Goal: Task Accomplishment & Management: Complete application form

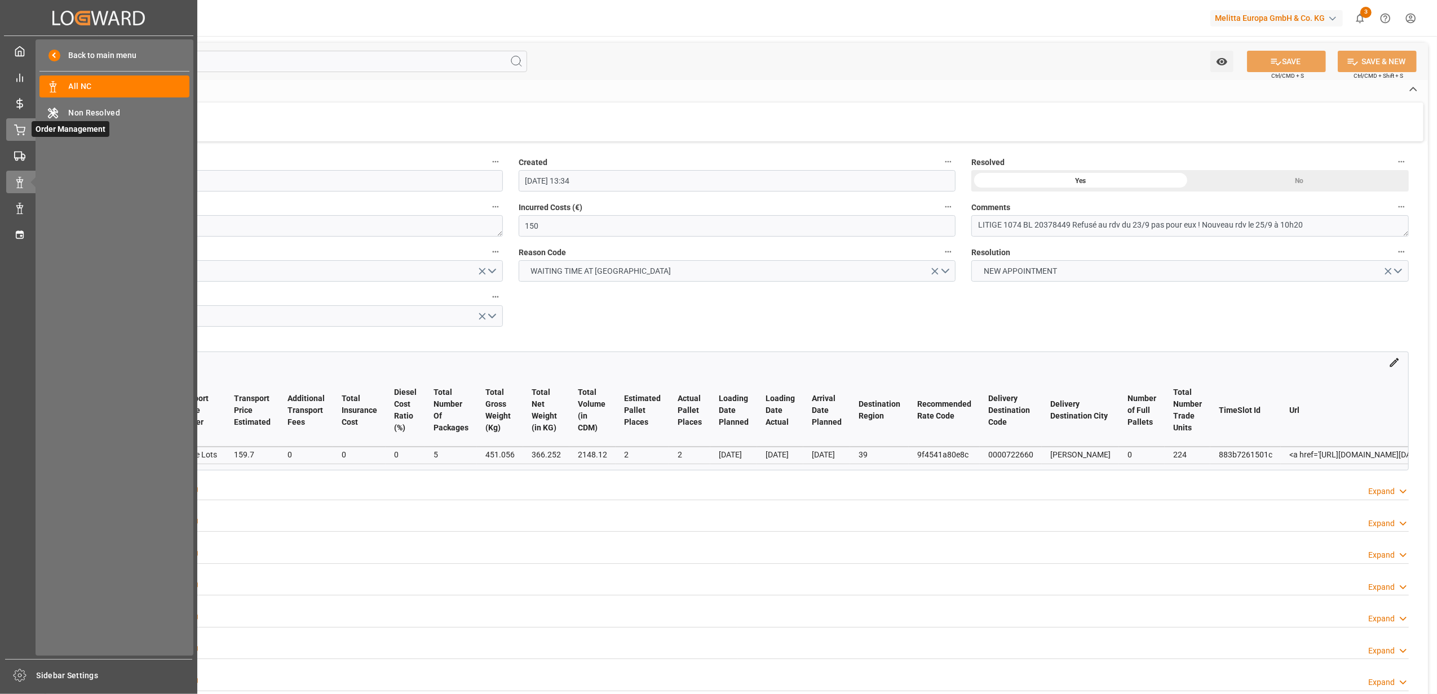
click at [19, 130] on icon at bounding box center [19, 130] width 11 height 11
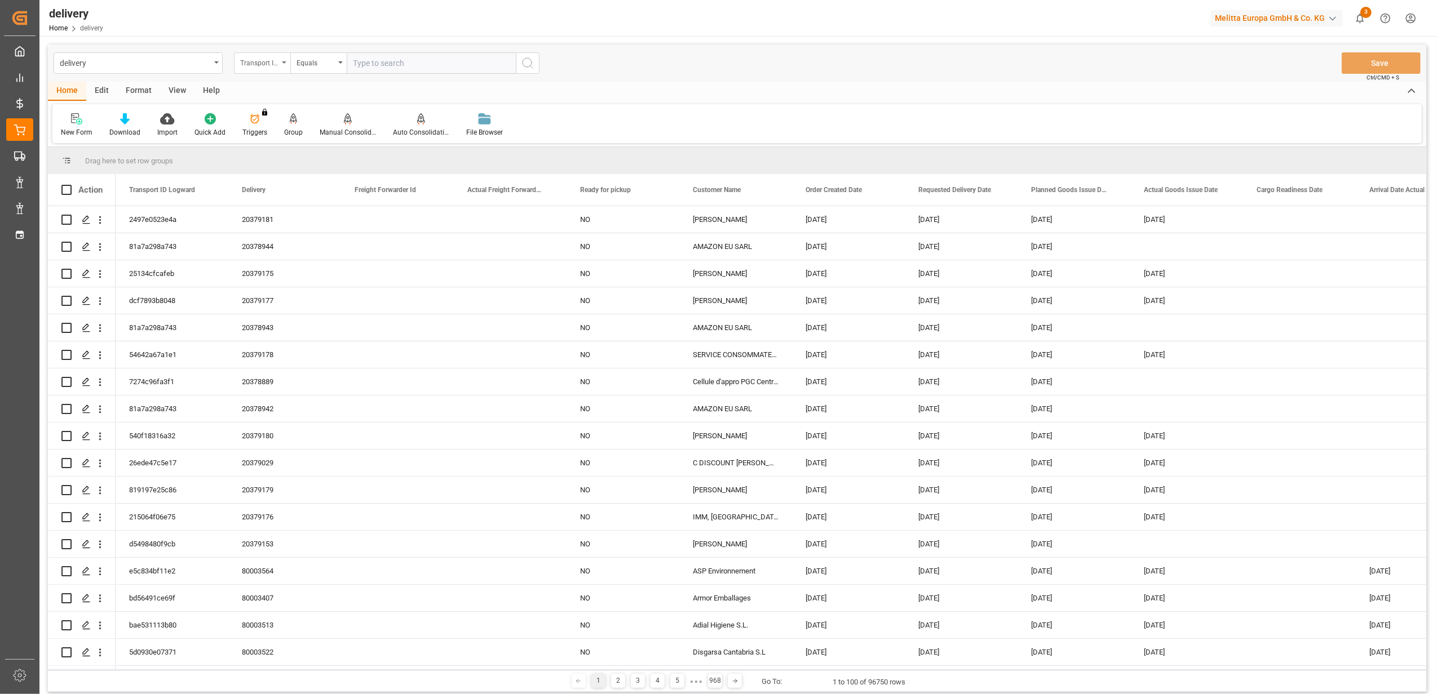
click at [282, 64] on div "Transport ID Logward" at bounding box center [262, 62] width 56 height 21
click at [300, 145] on div "Delivery" at bounding box center [319, 139] width 168 height 24
click at [451, 63] on input "text" at bounding box center [431, 62] width 169 height 21
type input "20378452"
click at [524, 64] on icon "search button" at bounding box center [528, 63] width 14 height 14
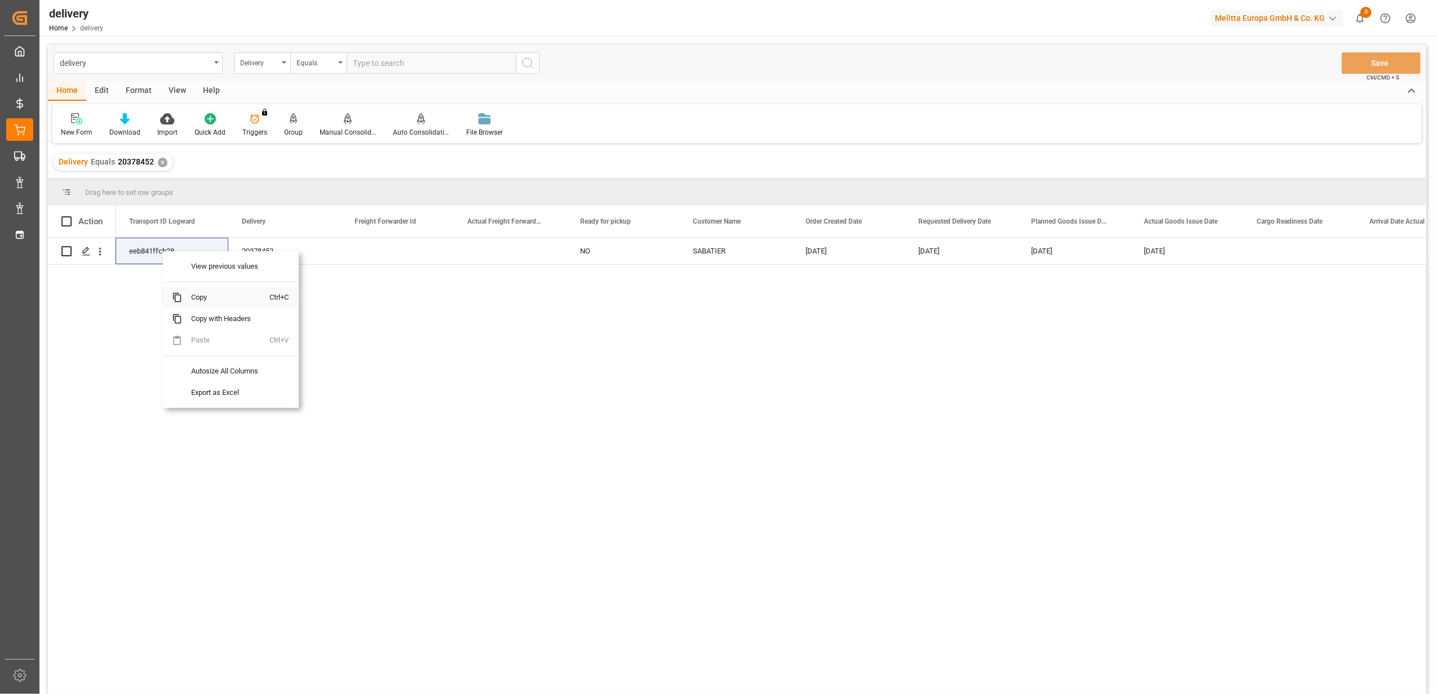
click at [204, 297] on span "Copy" at bounding box center [226, 297] width 88 height 21
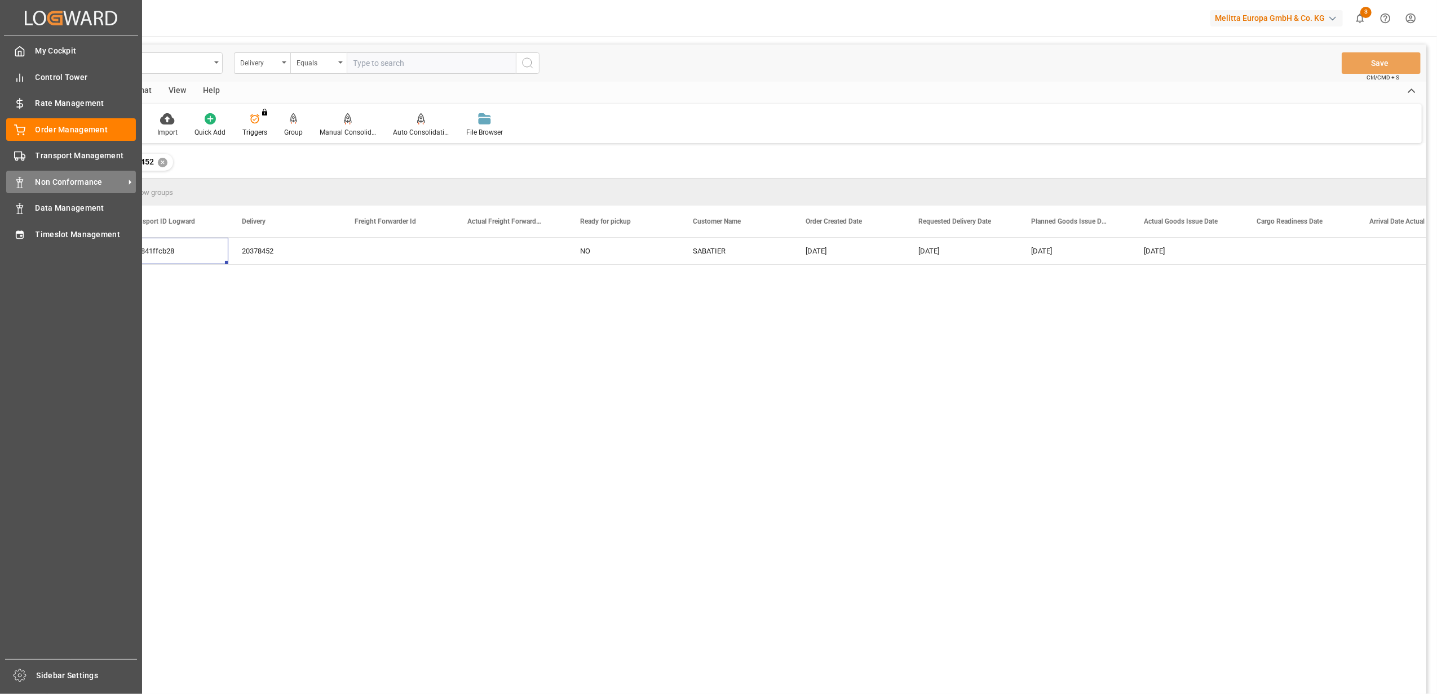
click at [60, 184] on span "Non Conformance" at bounding box center [80, 182] width 89 height 12
click at [55, 180] on span "Non Conformance" at bounding box center [80, 182] width 89 height 12
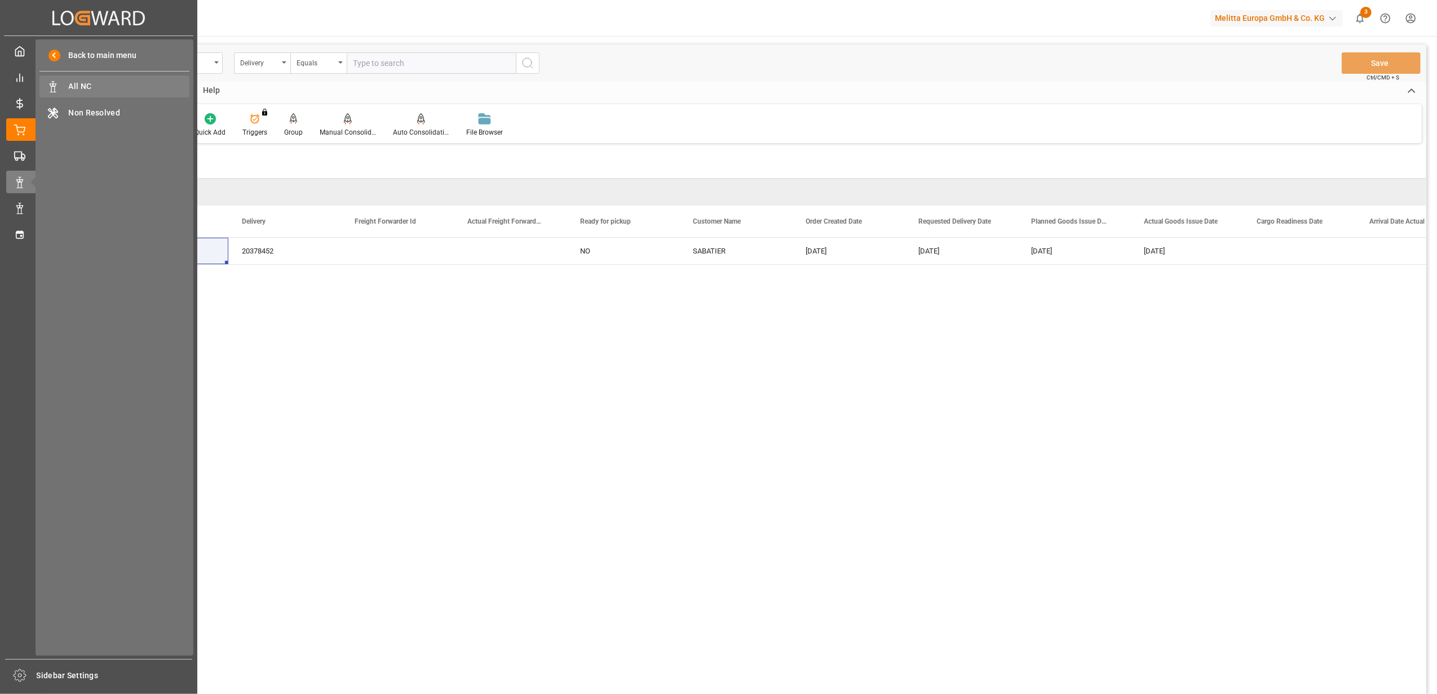
click at [89, 77] on div "All NC All NC" at bounding box center [114, 87] width 150 height 22
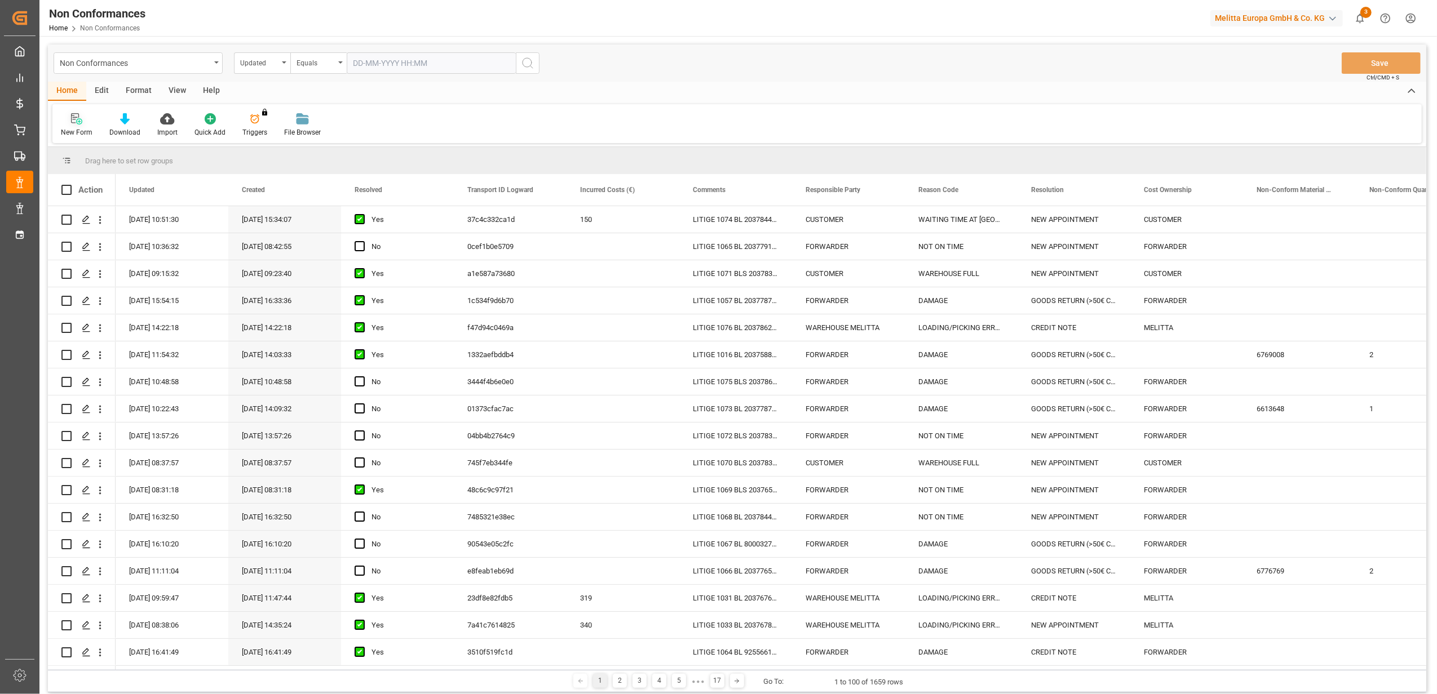
click at [73, 120] on icon at bounding box center [75, 118] width 8 height 10
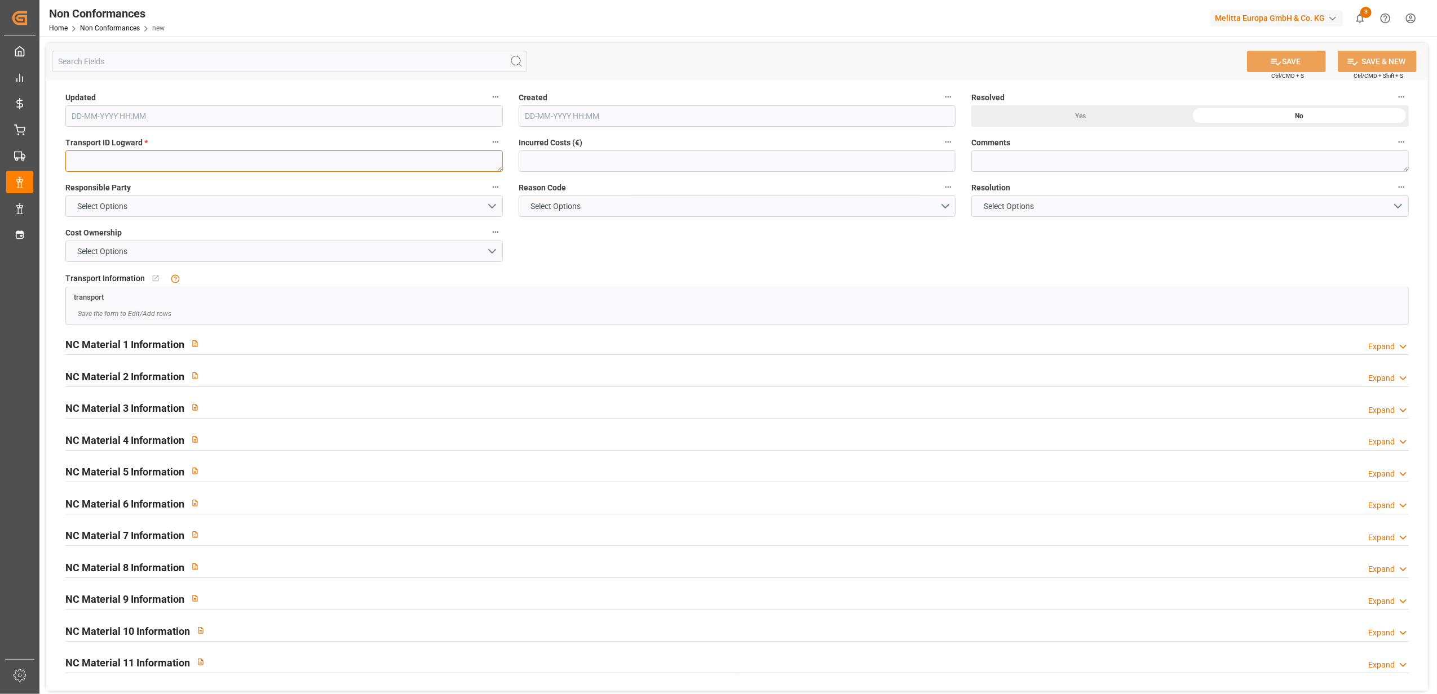
click at [370, 158] on textarea at bounding box center [283, 161] width 437 height 21
paste textarea "eeb841ffcb28"
type textarea "eeb841ffcb28"
click at [490, 205] on button "Select Options" at bounding box center [283, 206] width 437 height 21
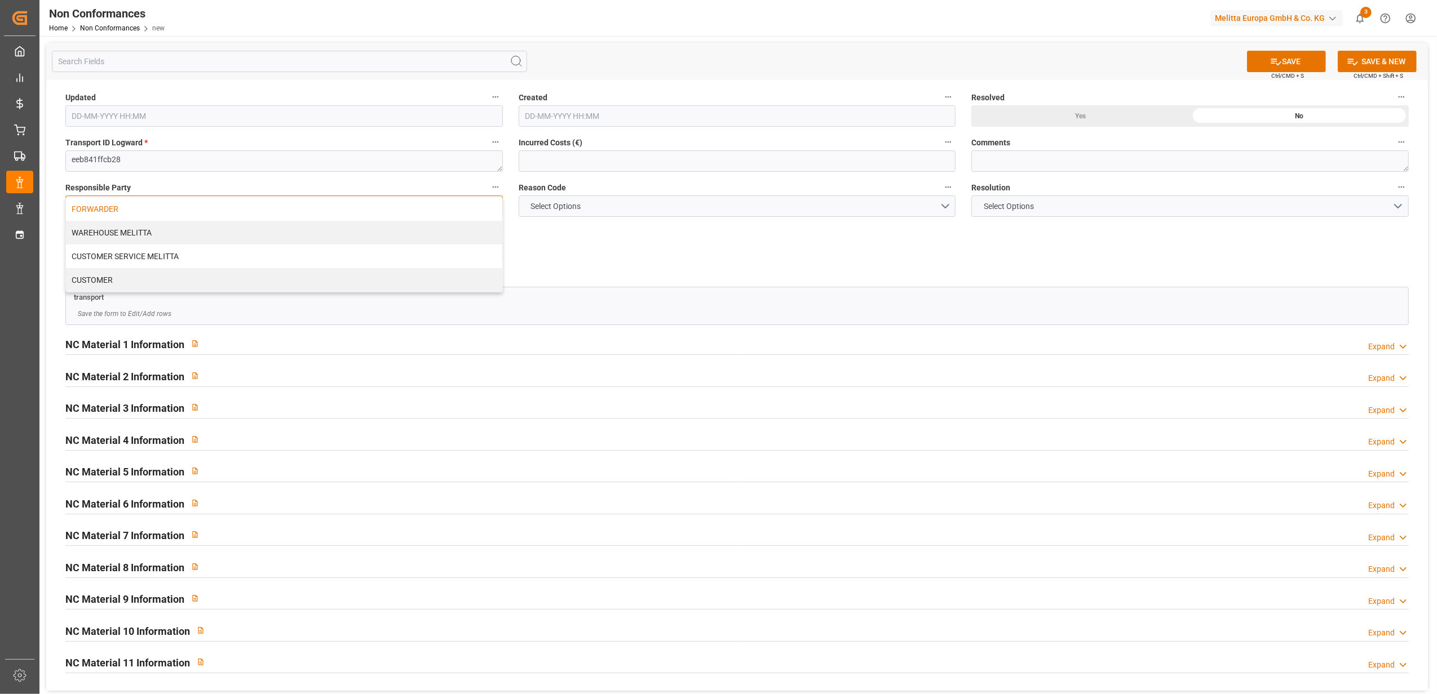
click at [421, 219] on div "FORWARDER" at bounding box center [284, 209] width 436 height 24
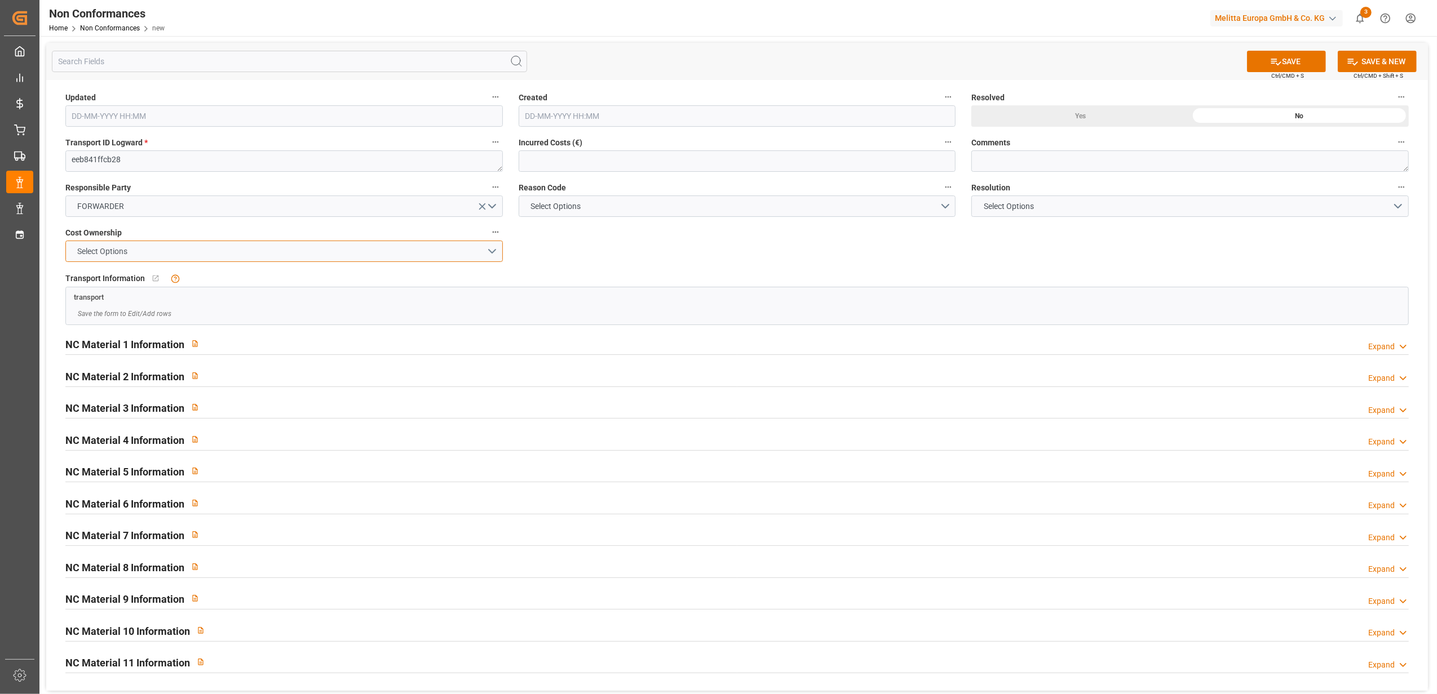
click at [490, 251] on button "Select Options" at bounding box center [283, 251] width 437 height 21
click at [479, 254] on div "FORWARDER" at bounding box center [284, 254] width 436 height 24
click at [943, 204] on button "Select Options" at bounding box center [737, 206] width 437 height 21
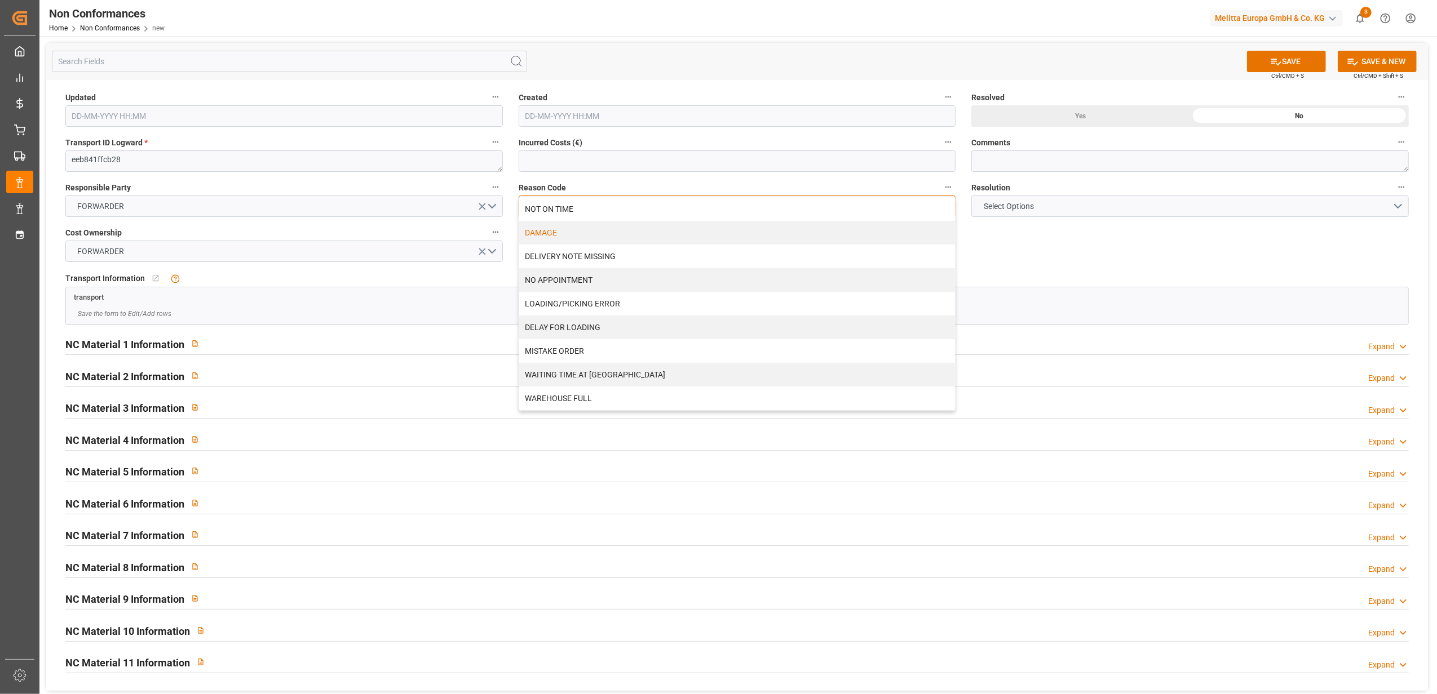
click at [936, 235] on div "DAMAGE" at bounding box center [737, 233] width 436 height 24
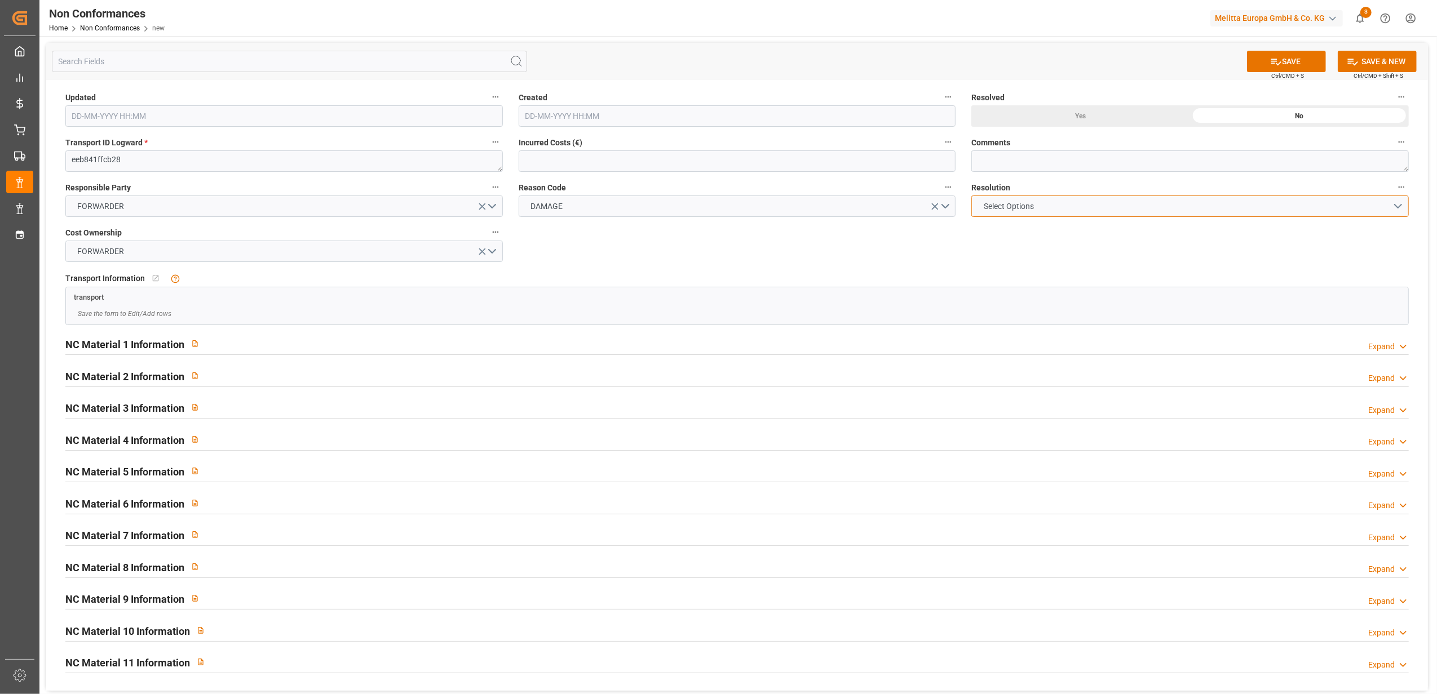
click at [1401, 206] on button "Select Options" at bounding box center [1189, 206] width 437 height 21
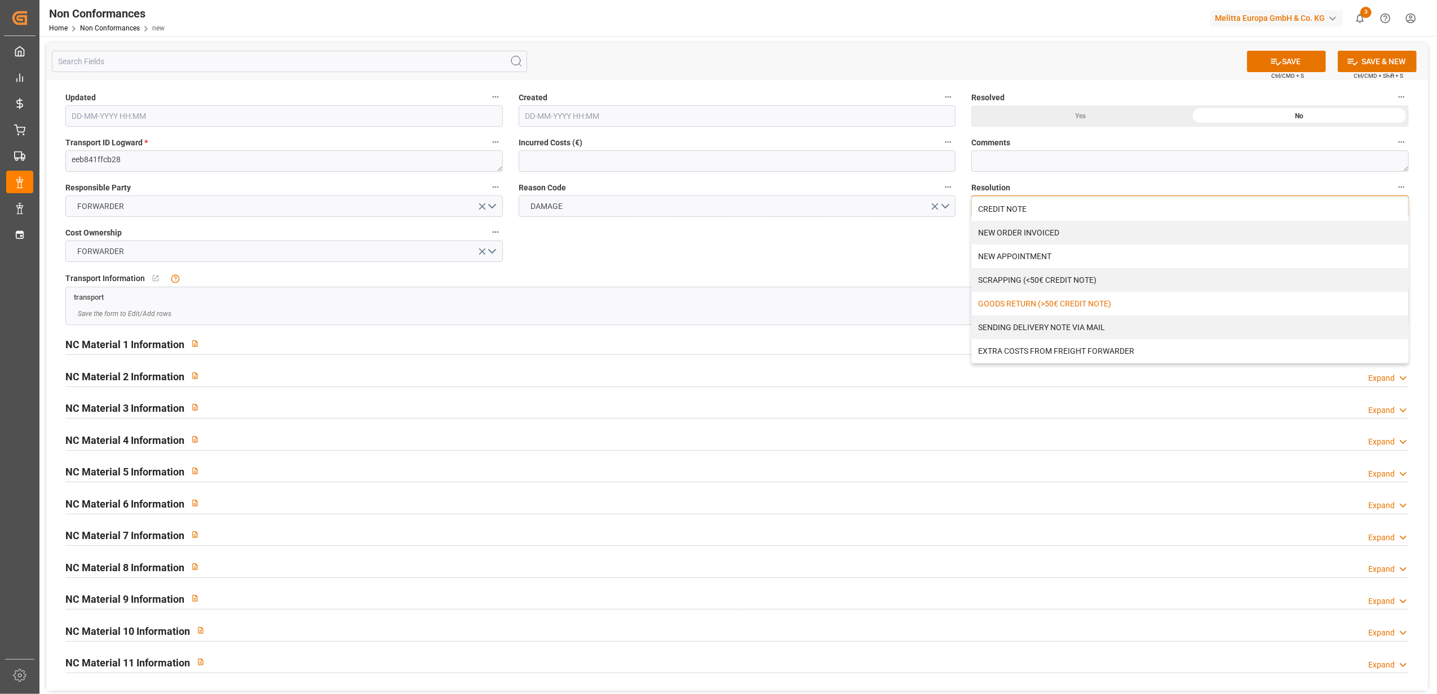
click at [1103, 302] on div "GOODS RETURN (>50€ CREDIT NOTE)" at bounding box center [1190, 304] width 436 height 24
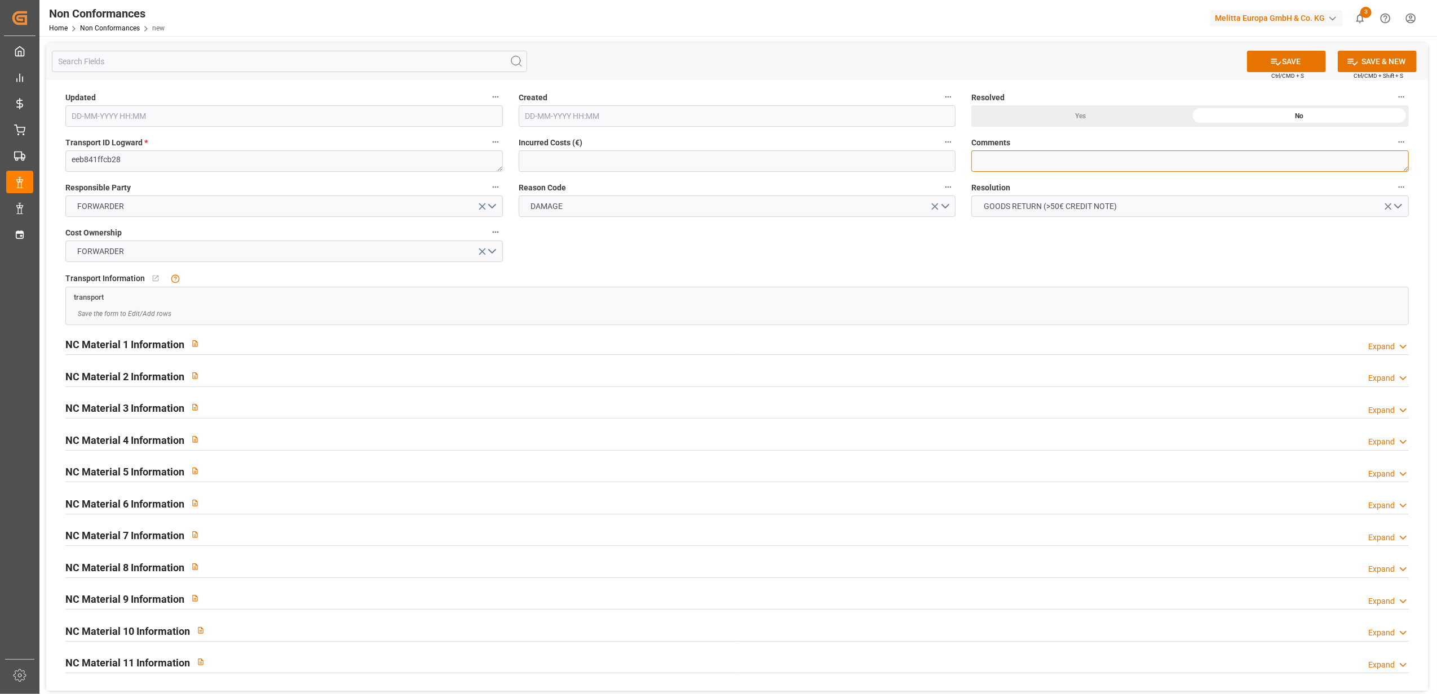
click at [1024, 156] on textarea at bounding box center [1189, 161] width 437 height 21
click at [1060, 158] on textarea "LITIGE 1076 BL 20378452" at bounding box center [1189, 161] width 437 height 21
click at [1083, 159] on textarea "LITIGE 1076 BL 20378452" at bounding box center [1189, 161] width 437 height 21
type textarea "LITIGE 1076 BL 20378452 Refusé le 25/9 pour avarie // EN RETOUR"
click at [1274, 57] on icon at bounding box center [1276, 62] width 12 height 12
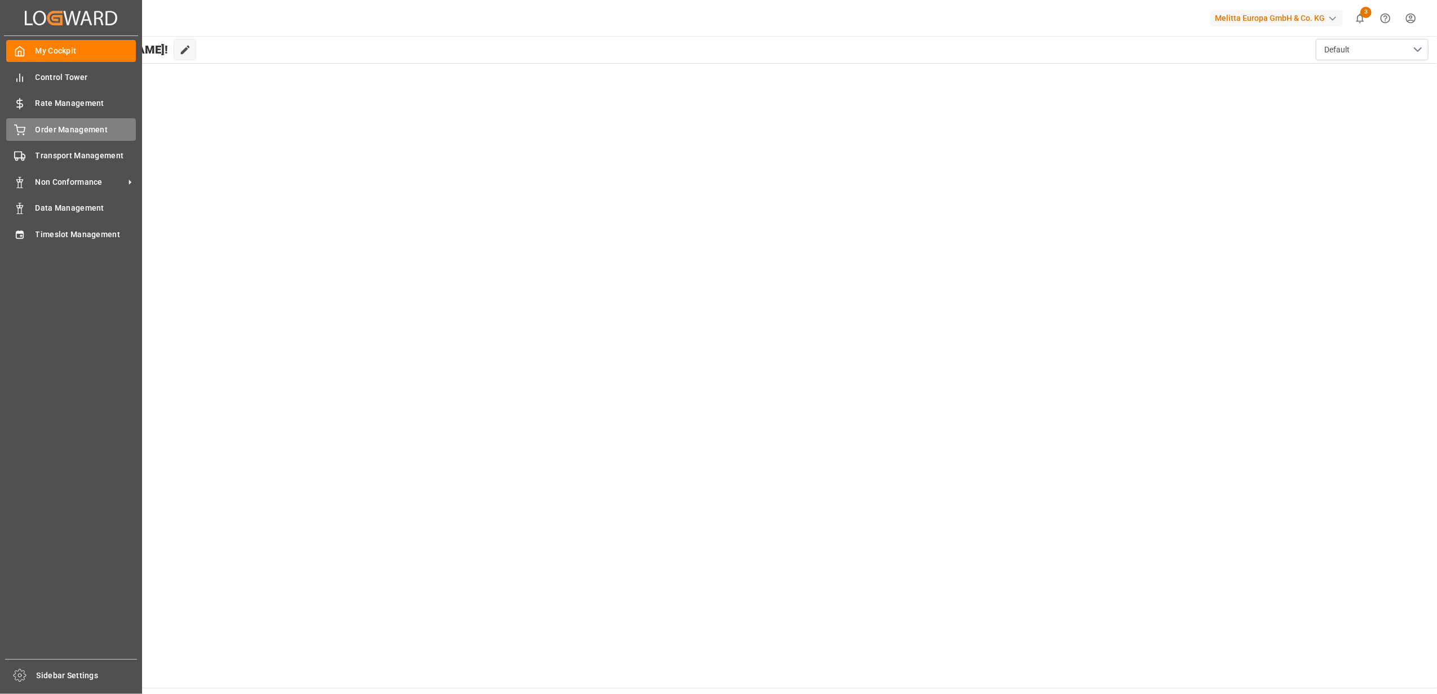
click at [57, 126] on span "Order Management" at bounding box center [86, 130] width 101 height 12
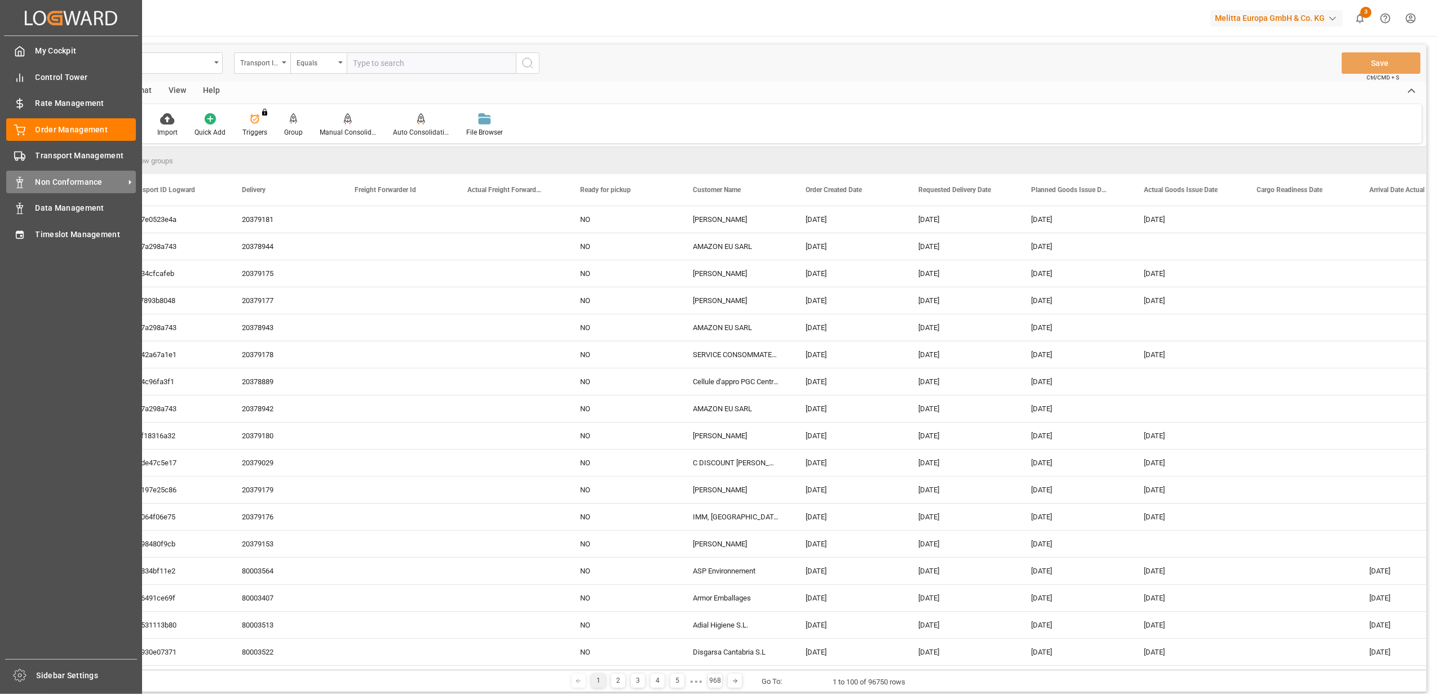
click at [98, 177] on span "Non Conformance" at bounding box center [80, 182] width 89 height 12
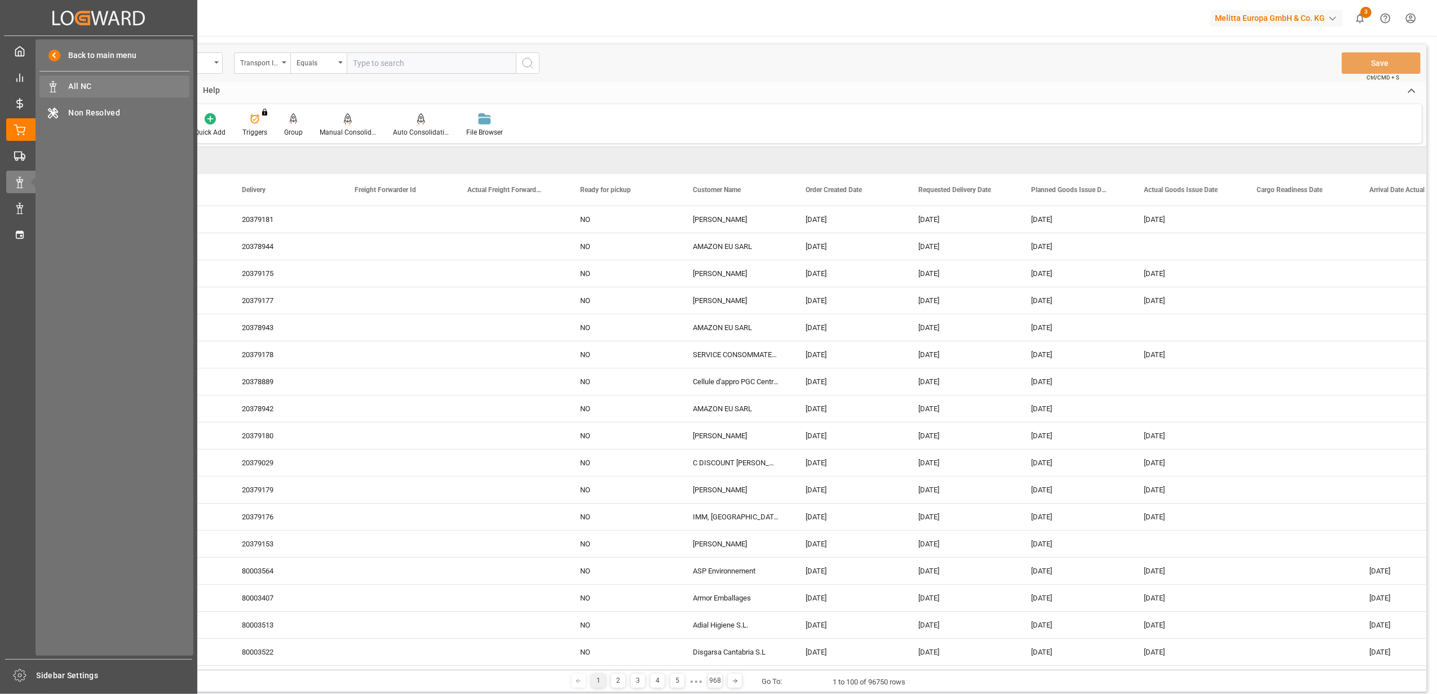
click at [136, 94] on div "All NC All NC" at bounding box center [114, 87] width 150 height 22
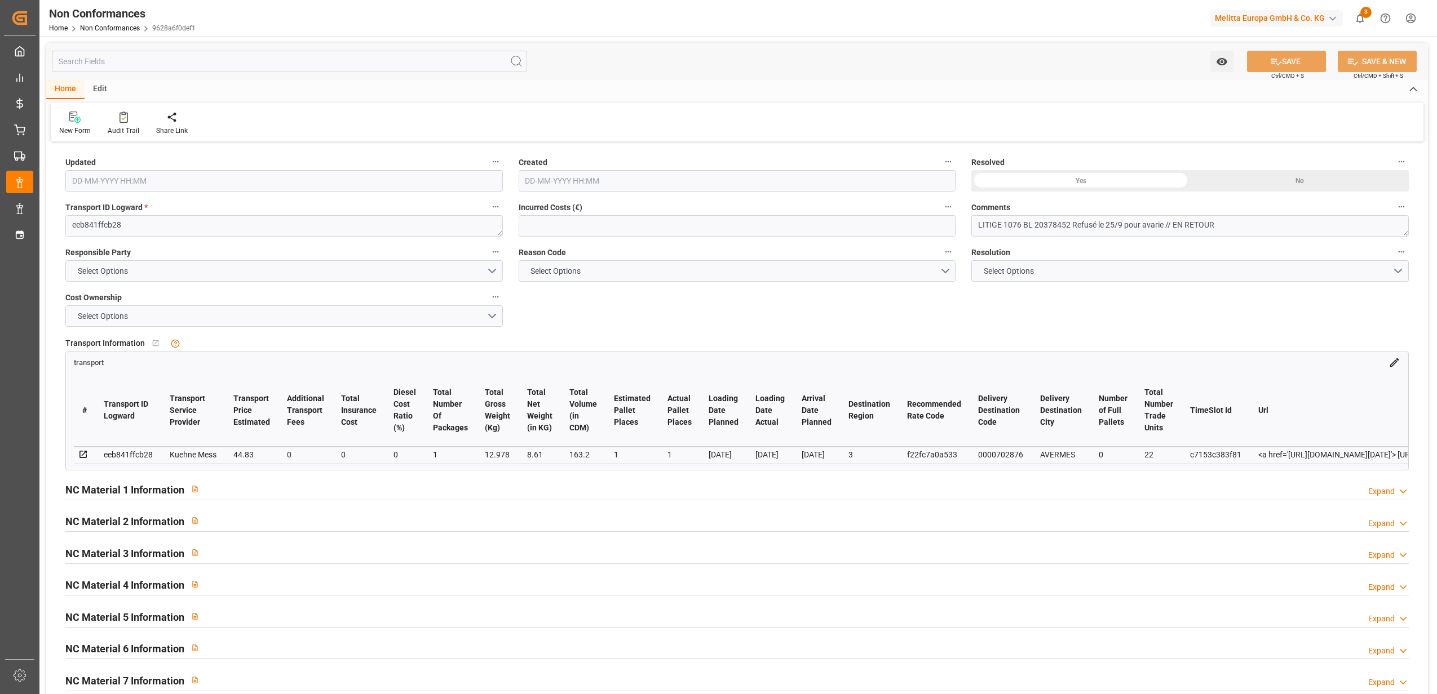
type input "29-09-2025 09:42"
